Goal: Obtain resource: Obtain resource

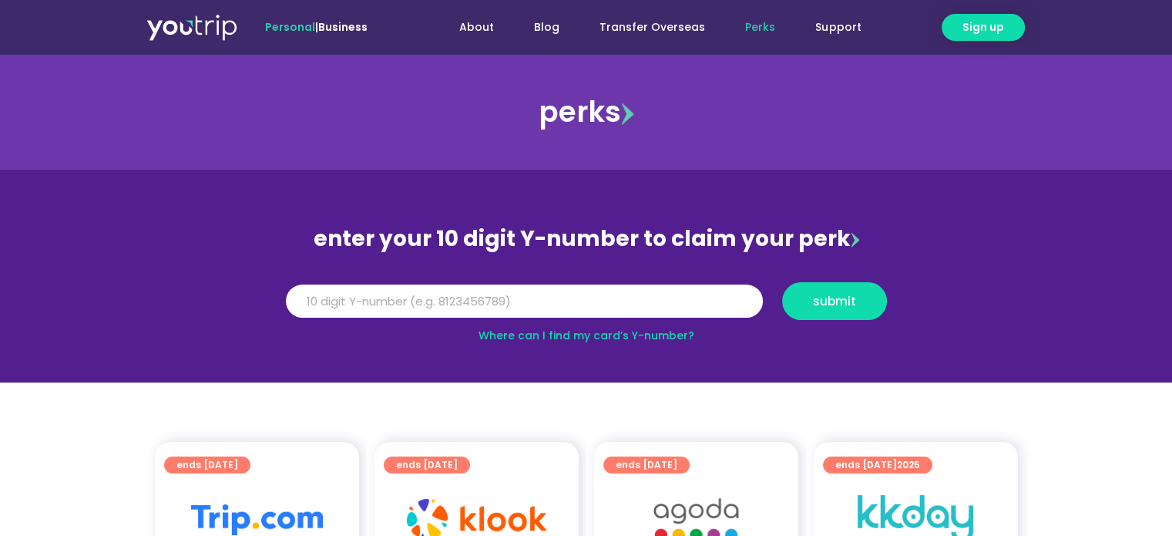
drag, startPoint x: 441, startPoint y: 278, endPoint x: 439, endPoint y: 295, distance: 17.8
click at [441, 278] on div "Y Number submit" at bounding box center [586, 300] width 617 height 53
click at [439, 301] on input "Y Number" at bounding box center [524, 301] width 477 height 34
type input "5"
type input "8136351783"
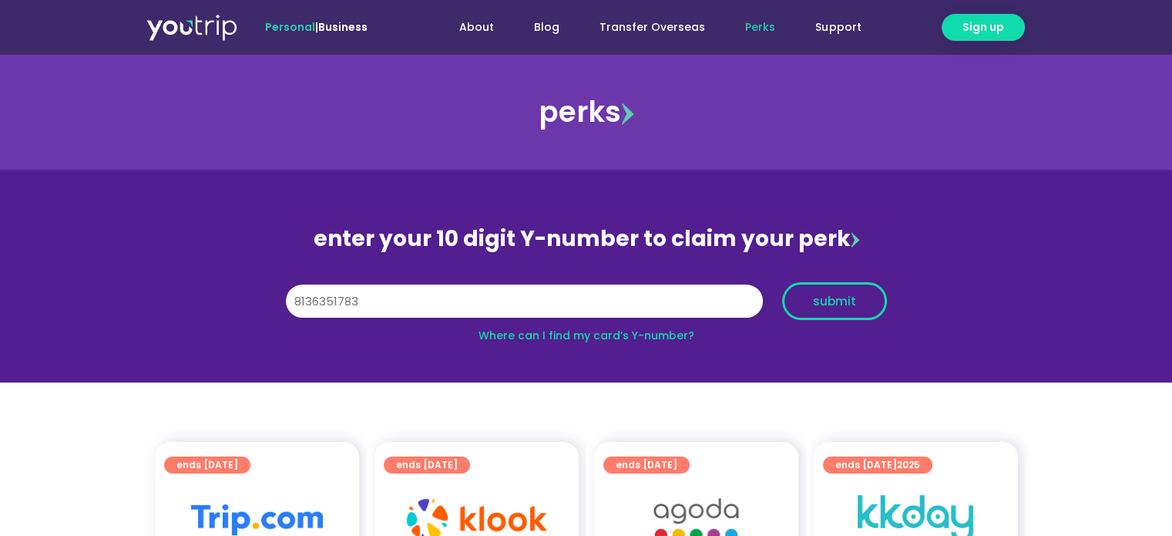
click at [839, 301] on span "submit" at bounding box center [834, 301] width 43 height 12
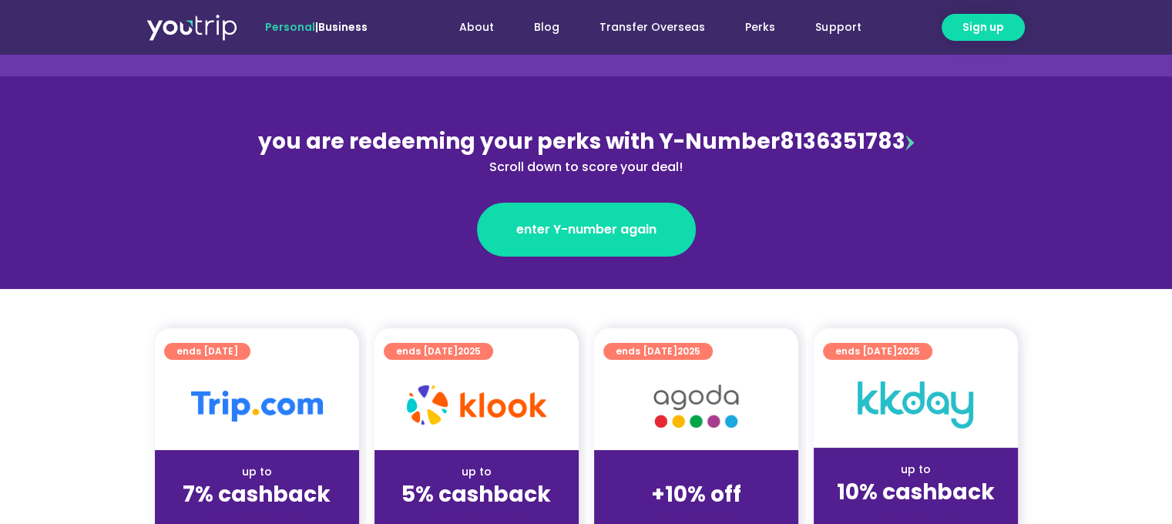
scroll to position [231, 0]
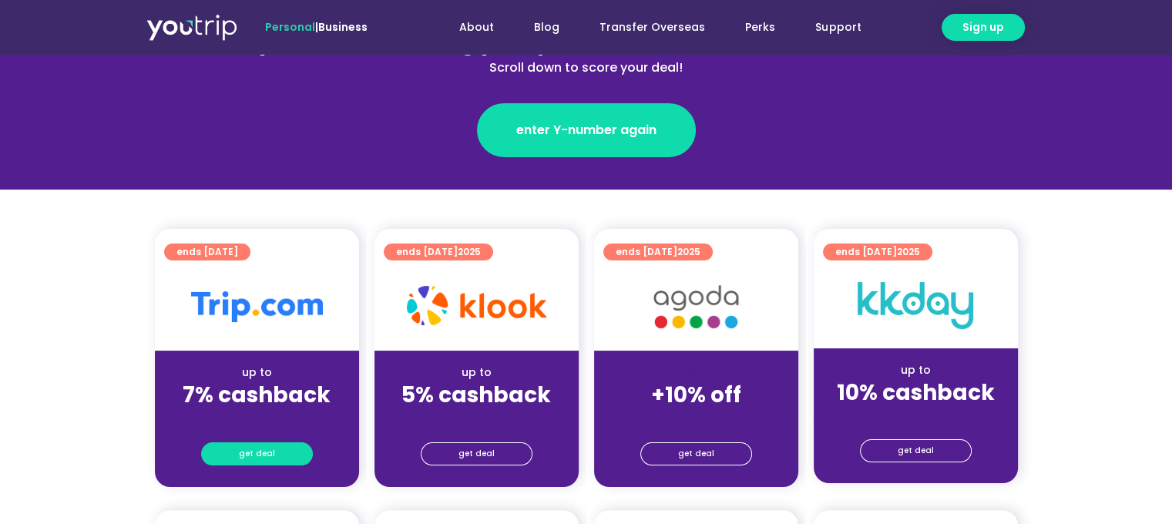
click at [262, 461] on span "get deal" at bounding box center [257, 454] width 36 height 22
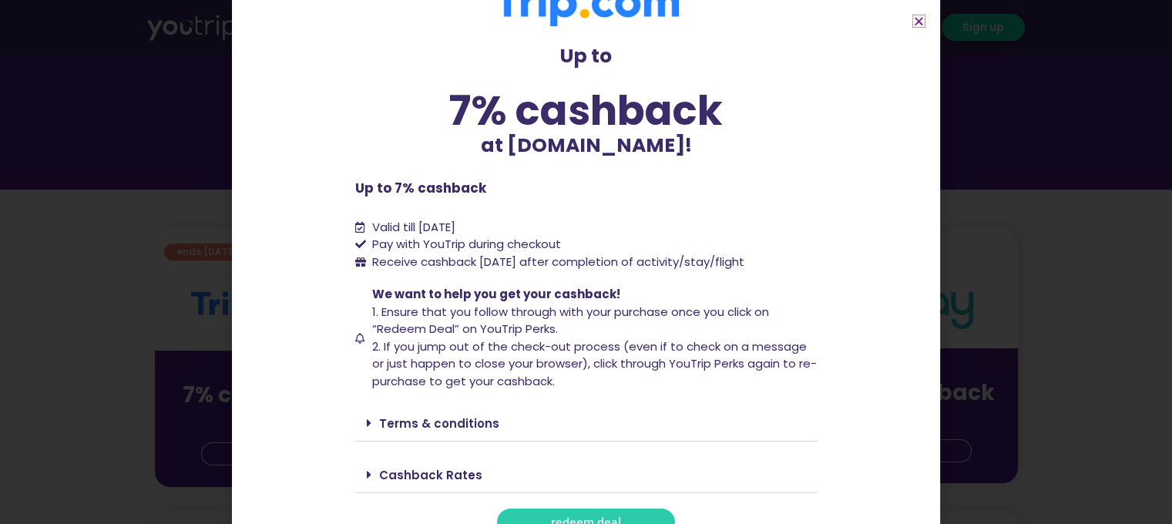
scroll to position [63, 0]
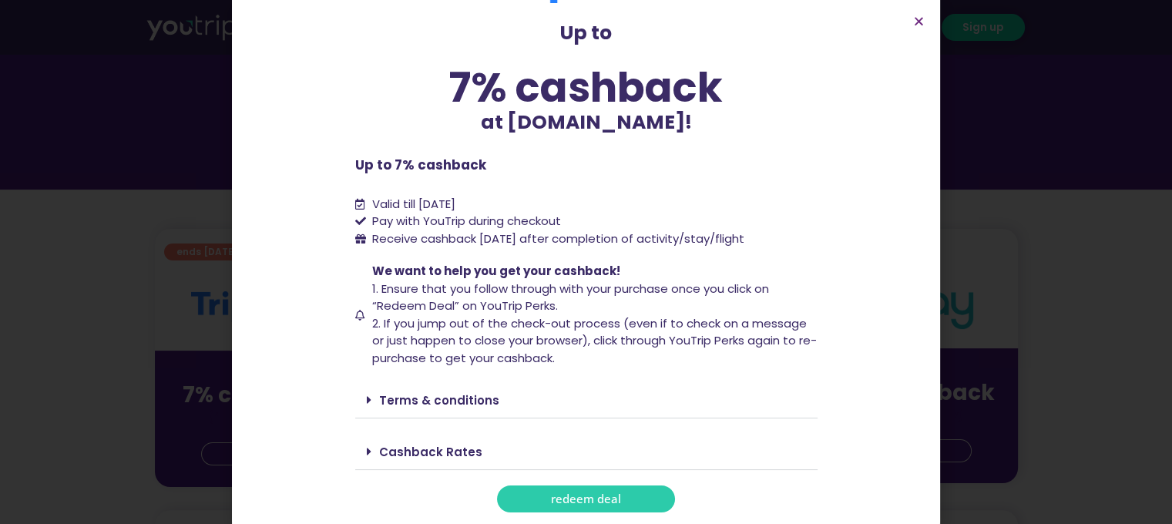
click at [553, 496] on span "redeem deal" at bounding box center [586, 499] width 70 height 12
